Goal: Information Seeking & Learning: Learn about a topic

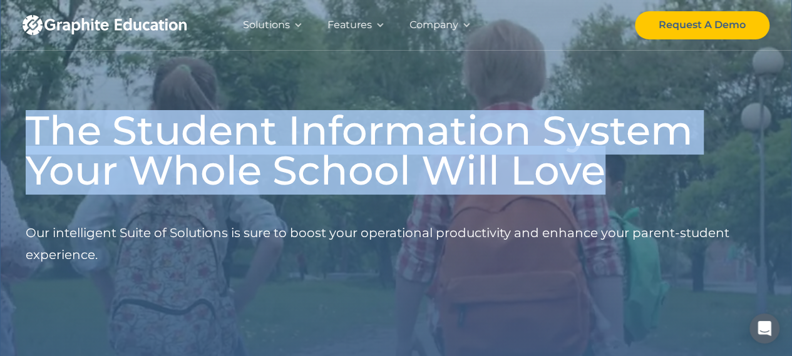
drag, startPoint x: 35, startPoint y: 138, endPoint x: 641, endPoint y: 193, distance: 608.4
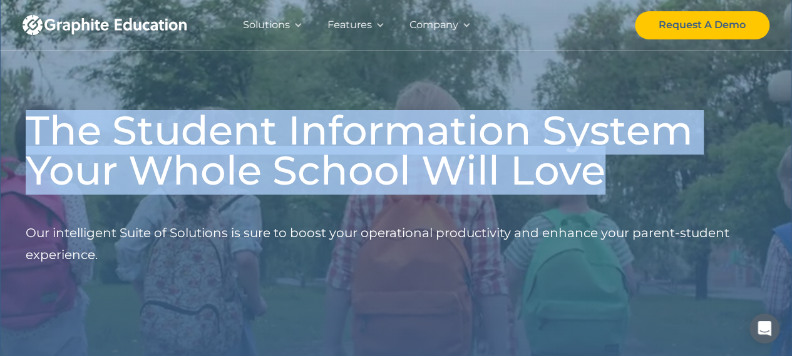
click at [641, 193] on div "The Student Information System Your Whole School Will Love Our intelligent Suit…" at bounding box center [396, 209] width 740 height 198
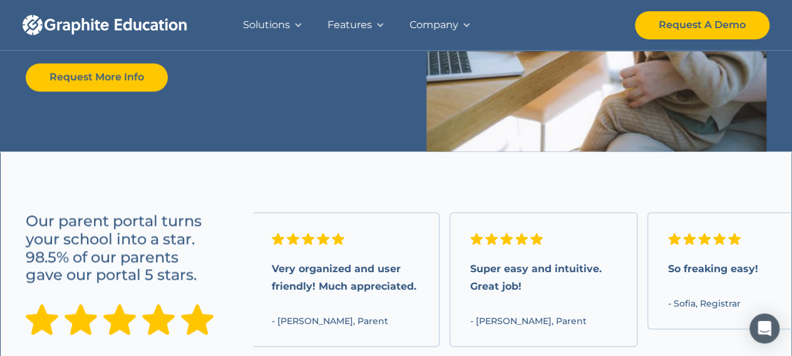
scroll to position [814, 0]
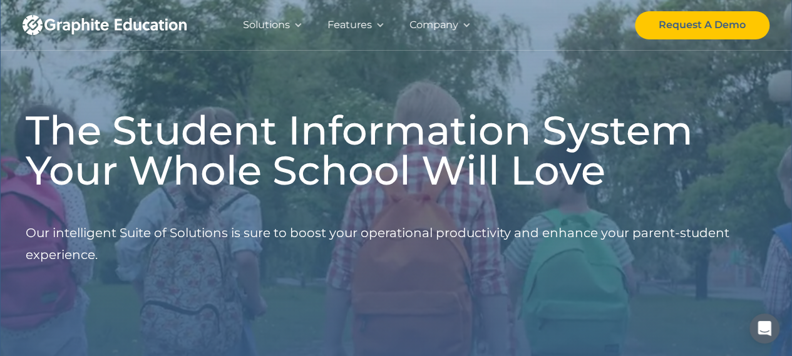
click at [359, 23] on div "Features" at bounding box center [349, 25] width 44 height 18
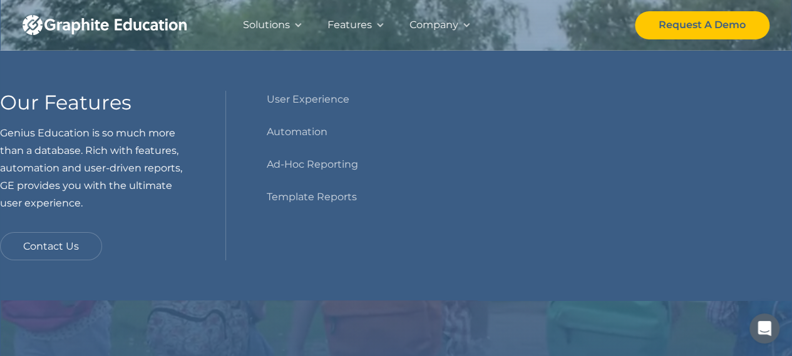
click at [351, 30] on div "Features" at bounding box center [349, 25] width 44 height 18
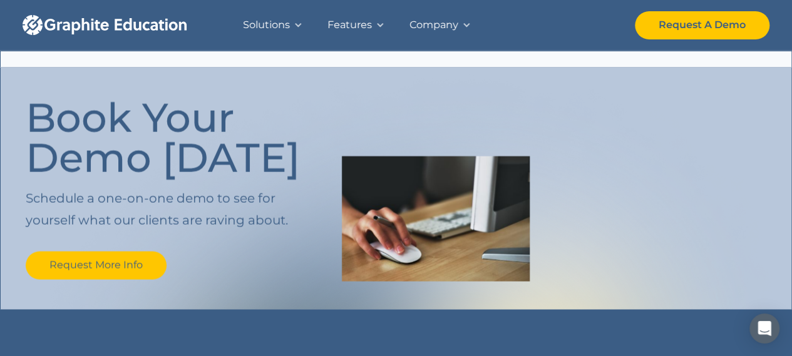
scroll to position [1223, 0]
